Goal: Task Accomplishment & Management: Manage account settings

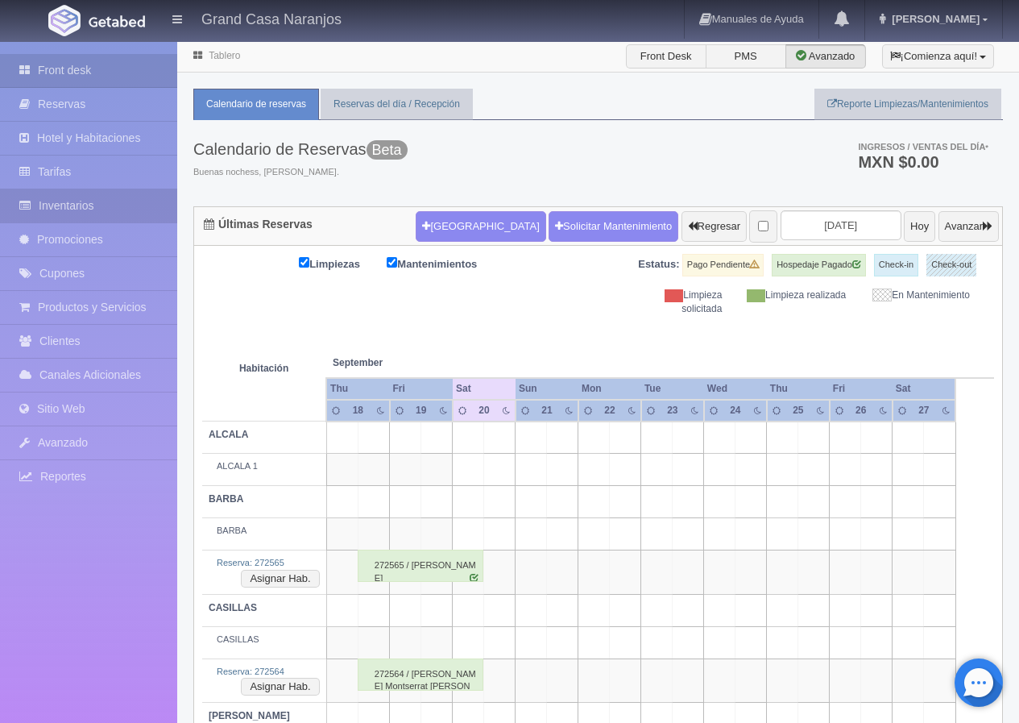
click at [62, 208] on link "Inventarios" at bounding box center [88, 205] width 177 height 33
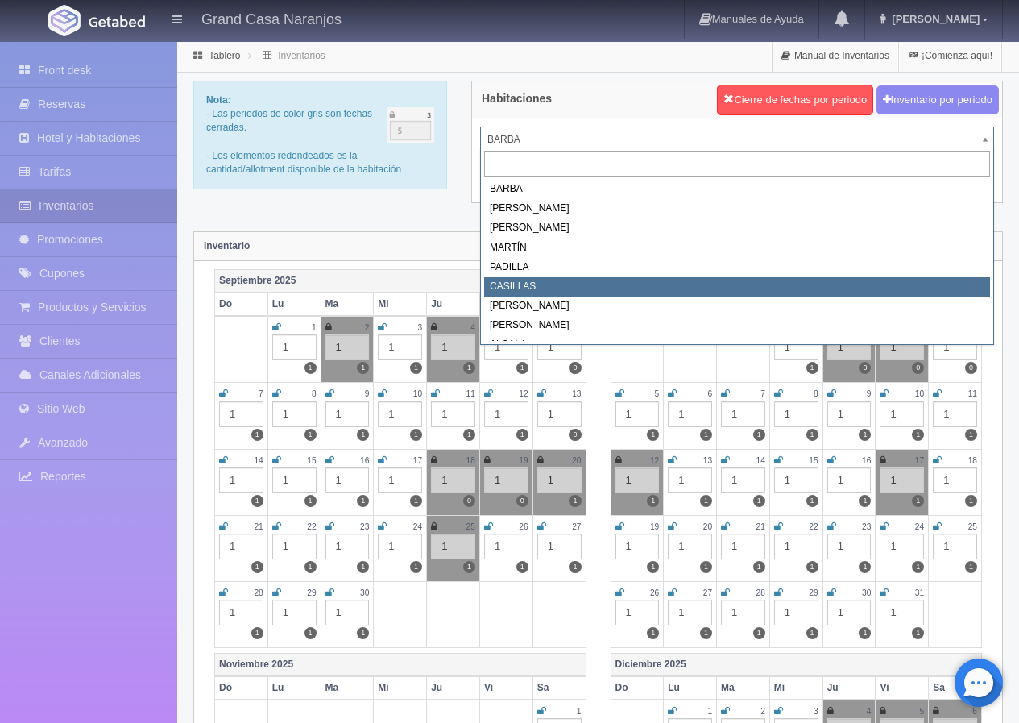
select select "2065"
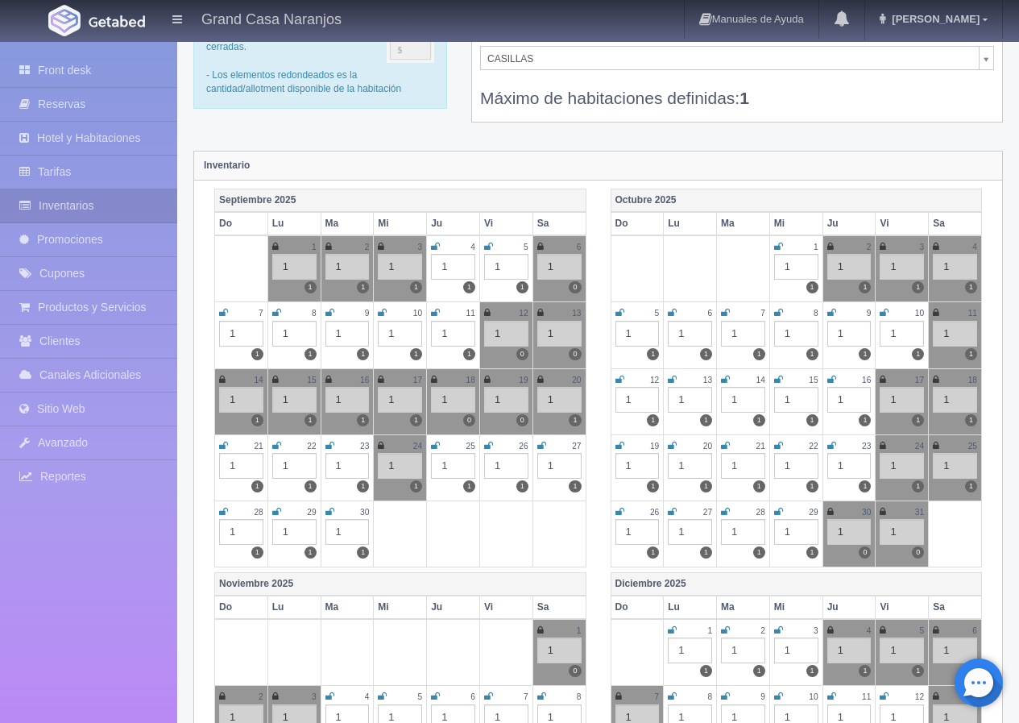
scroll to position [403, 0]
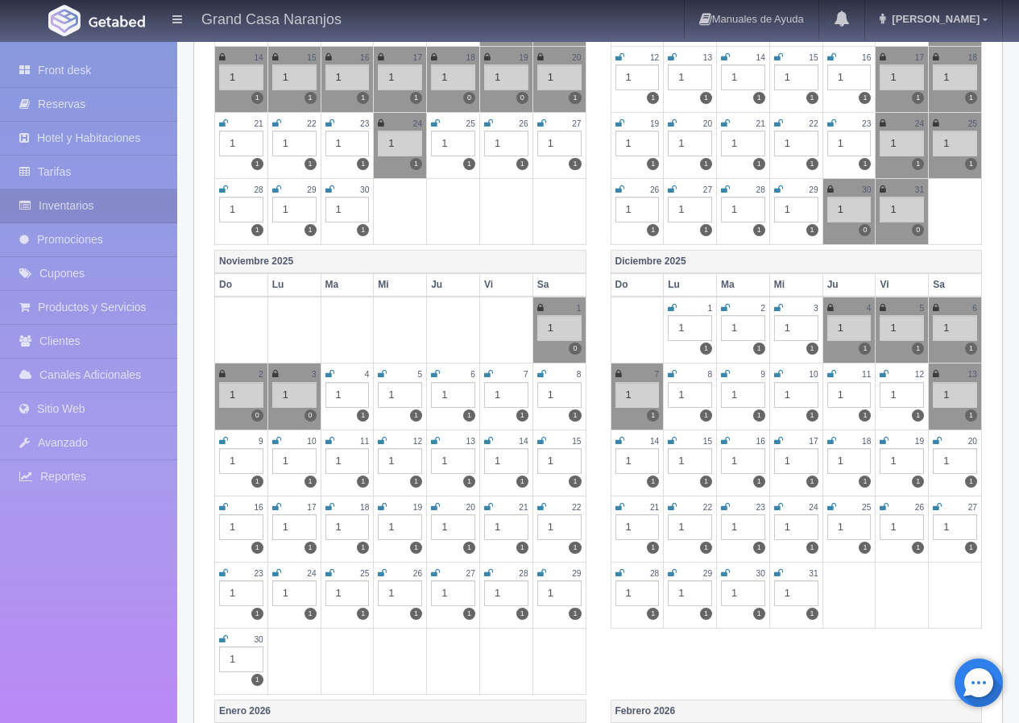
click at [433, 441] on icon at bounding box center [435, 441] width 9 height 10
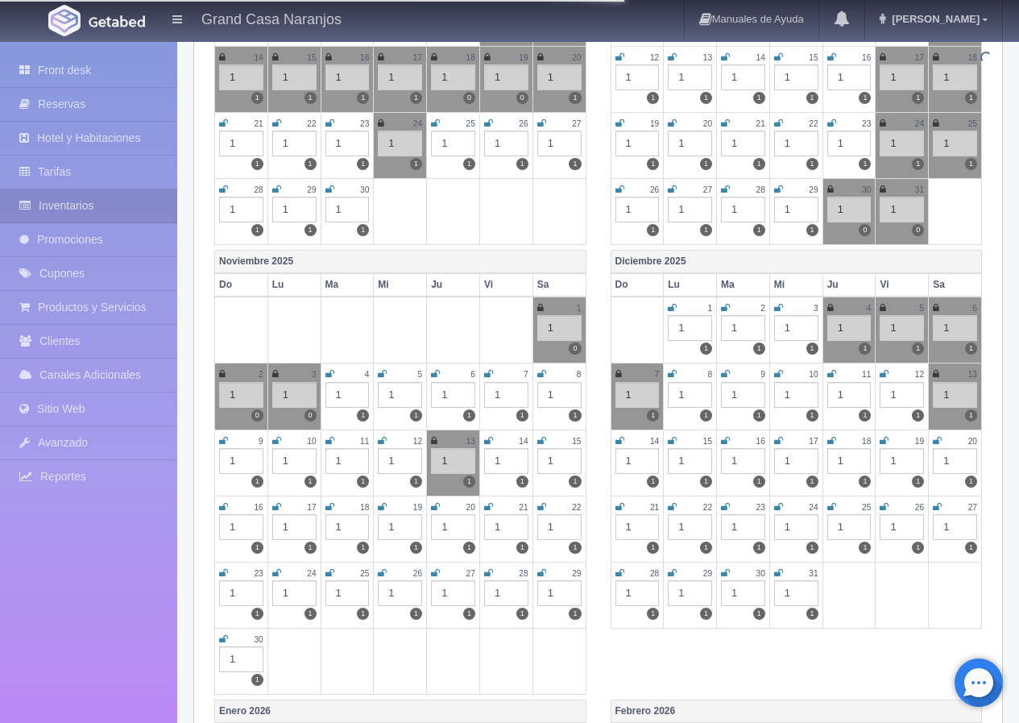
click at [490, 441] on icon at bounding box center [488, 441] width 9 height 10
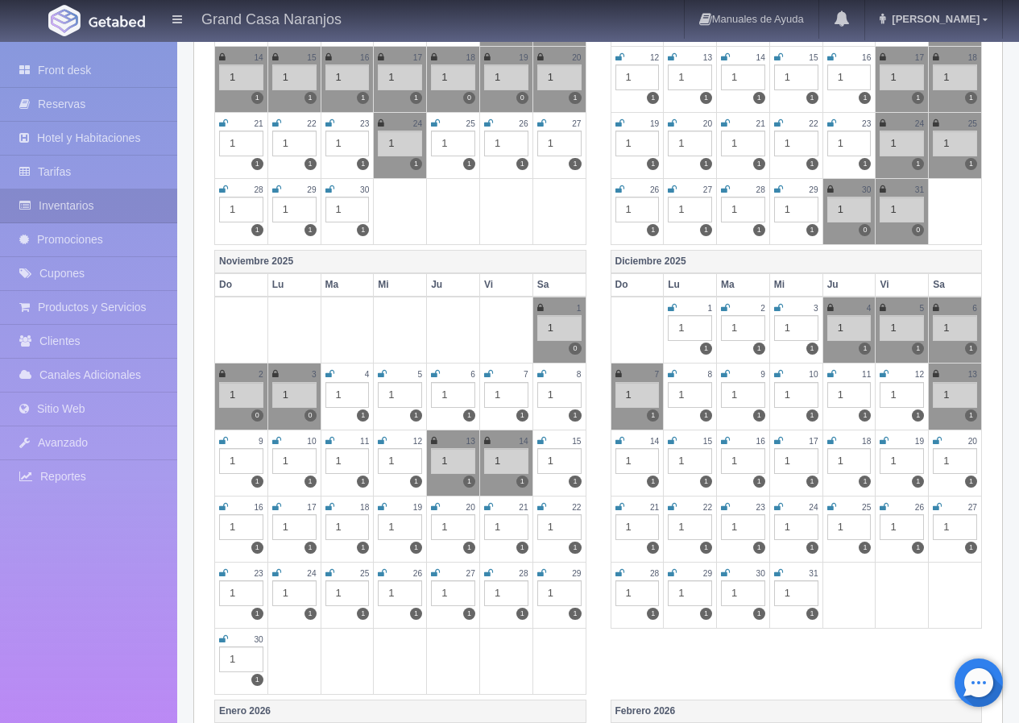
click at [544, 440] on icon at bounding box center [541, 441] width 9 height 10
